Goal: Navigation & Orientation: Go to known website

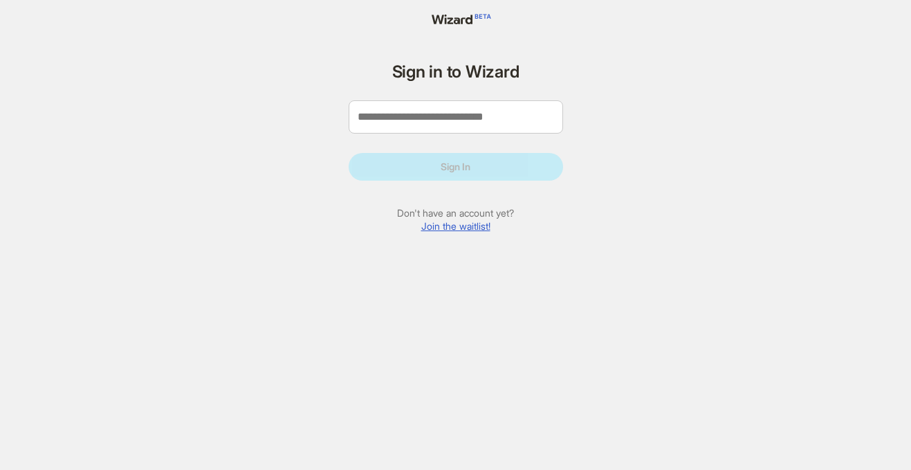
click at [434, 225] on link "Join the waitlist!" at bounding box center [455, 226] width 69 height 12
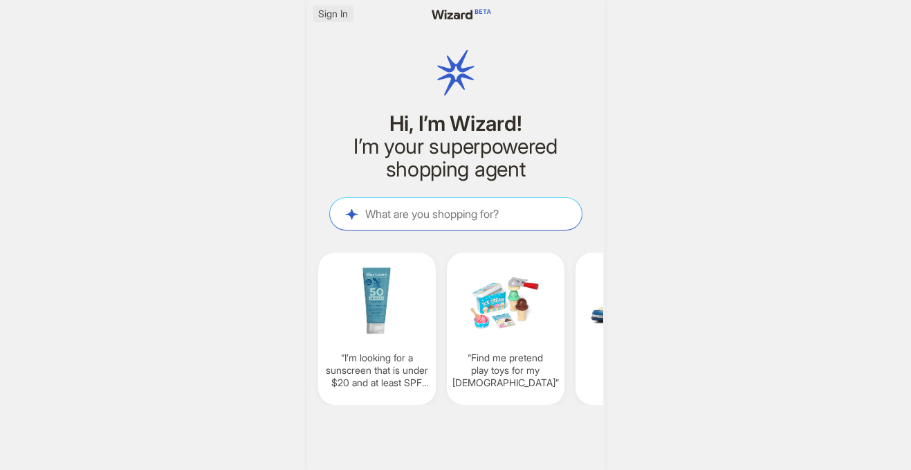
click at [338, 16] on span "Sign In" at bounding box center [333, 14] width 30 height 12
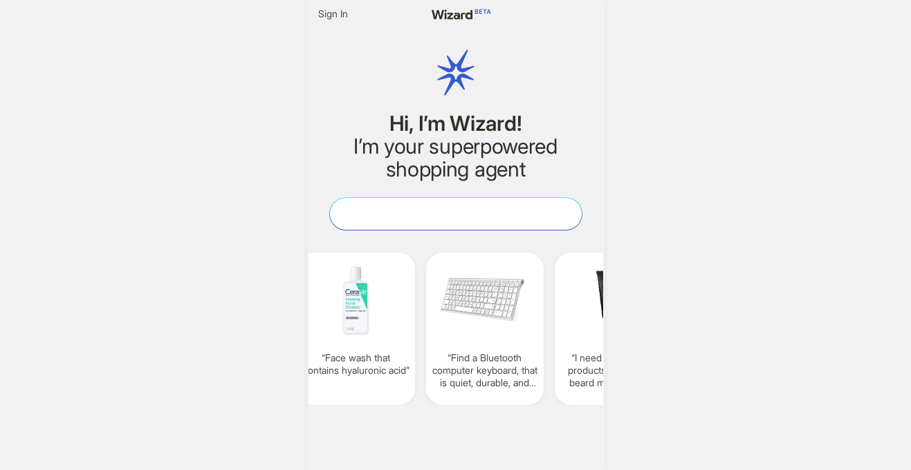
click at [452, 217] on textarea at bounding box center [456, 213] width 252 height 15
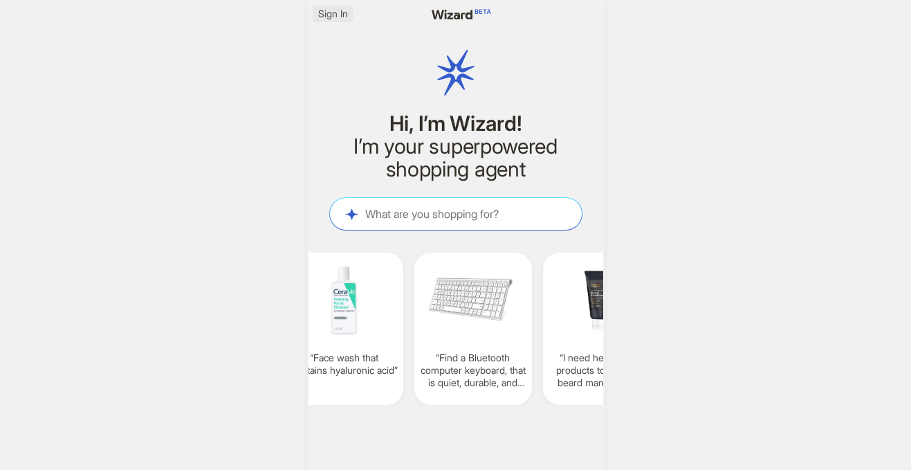
scroll to position [0, 1054]
click at [328, 15] on span "Sign In" at bounding box center [333, 14] width 30 height 12
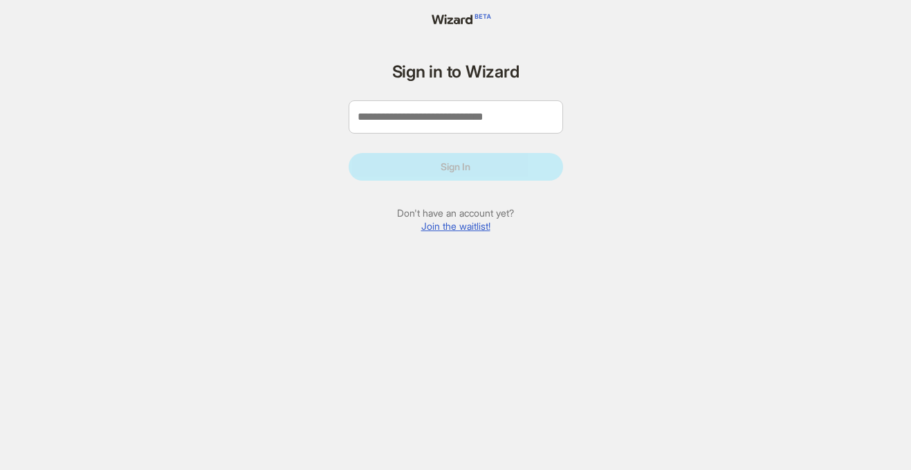
click at [459, 12] on div "Sign in to Wizard Sign In Don't have an account yet? Join the waitlist!" at bounding box center [456, 235] width 242 height 470
click at [466, 17] on icon at bounding box center [455, 19] width 74 height 10
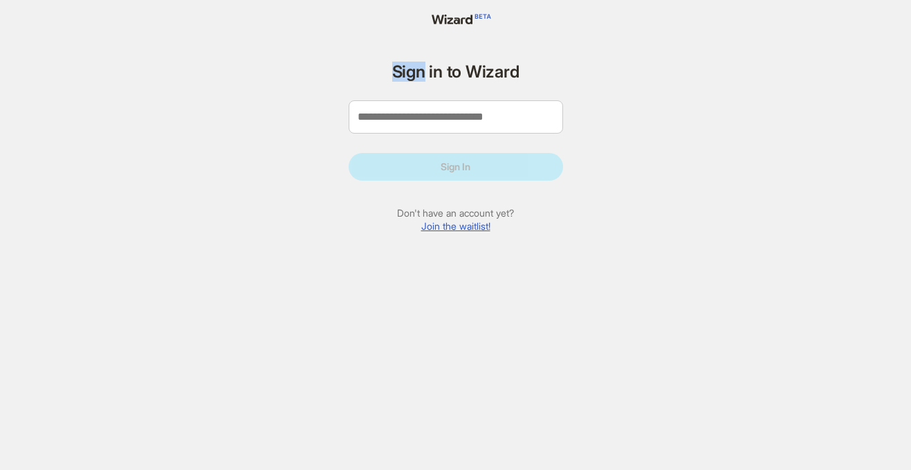
click at [466, 17] on icon at bounding box center [455, 19] width 74 height 10
click at [479, 221] on link "Join the waitlist!" at bounding box center [455, 226] width 69 height 12
